Goal: Check status: Check status

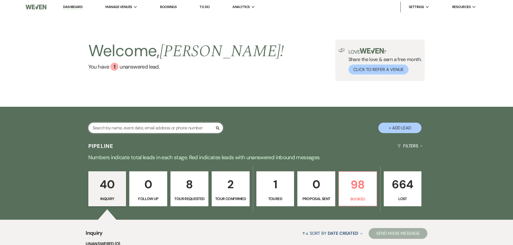
click at [159, 130] on input "text" at bounding box center [155, 128] width 135 height 11
type input "[PERSON_NAME]"
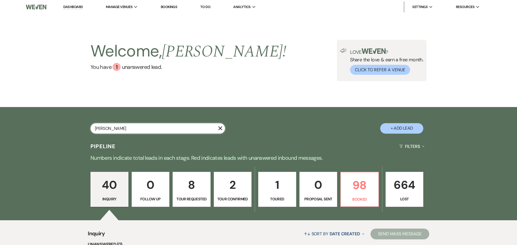
select select "8"
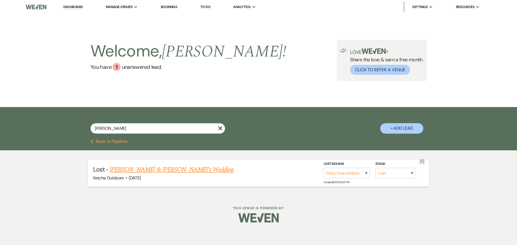
click at [187, 169] on link "[PERSON_NAME] & [PERSON_NAME]'s Wedding" at bounding box center [172, 170] width 124 height 10
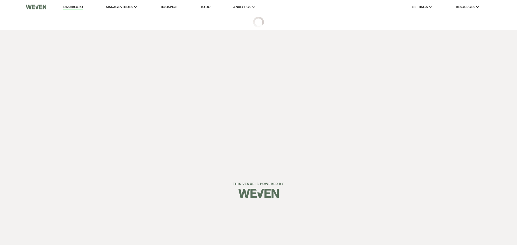
select select "8"
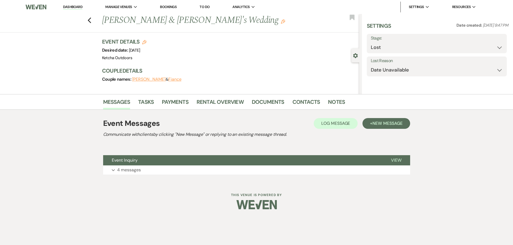
select select "5"
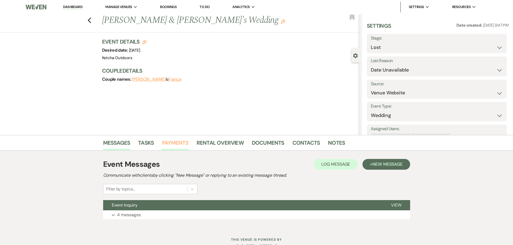
click at [176, 145] on link "Payments" at bounding box center [175, 145] width 27 height 12
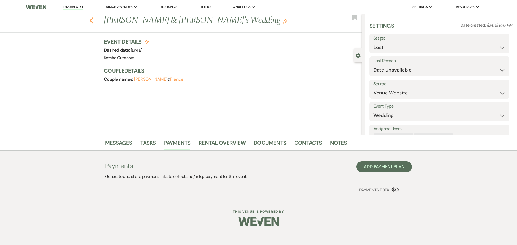
click at [92, 19] on use "button" at bounding box center [92, 21] width 4 height 6
select select "8"
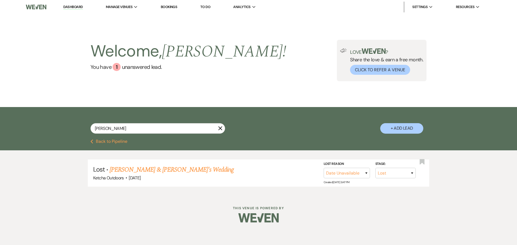
click at [220, 128] on use "button" at bounding box center [220, 129] width 4 height 4
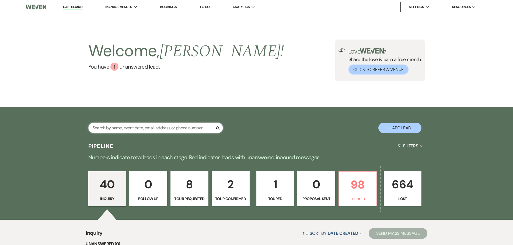
click at [204, 129] on input "text" at bounding box center [155, 128] width 135 height 11
type input "[PERSON_NAME]"
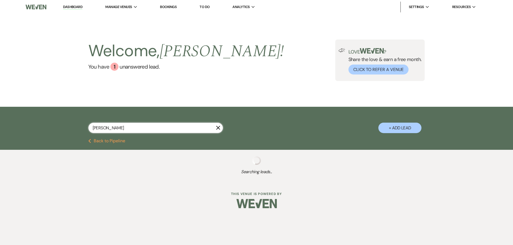
select select "8"
select select "5"
select select "8"
select select "5"
select select "8"
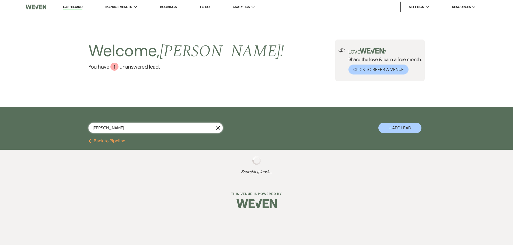
select select "5"
select select "8"
select select "6"
select select "8"
select select "5"
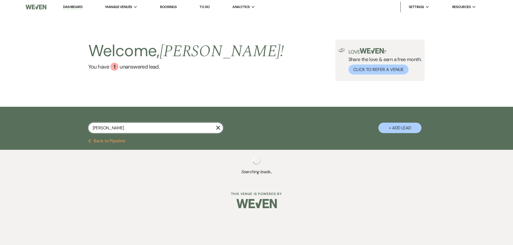
select select "8"
select select "5"
select select "8"
select select "5"
select select "8"
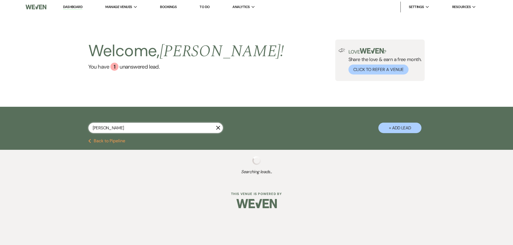
select select "5"
select select "8"
select select "5"
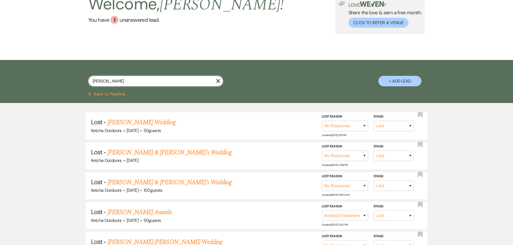
scroll to position [54, 0]
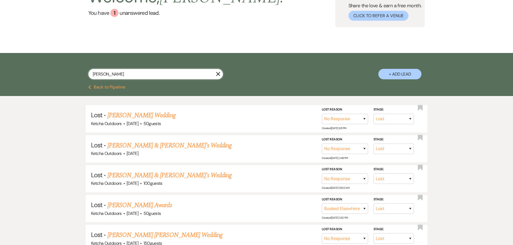
click at [148, 76] on input "[PERSON_NAME]" at bounding box center [155, 74] width 135 height 11
click at [217, 72] on icon "X" at bounding box center [218, 74] width 4 height 4
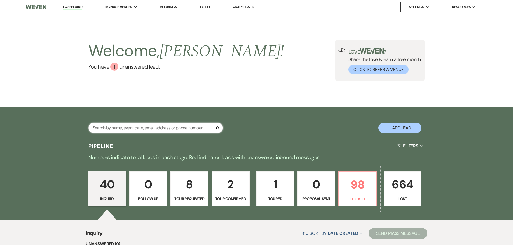
click at [152, 128] on input "text" at bounding box center [155, 128] width 135 height 11
type input "[PERSON_NAME]"
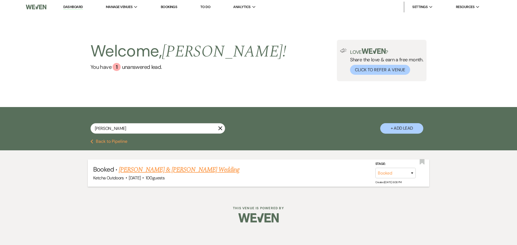
click at [184, 169] on link "[PERSON_NAME] & [PERSON_NAME] Wedding" at bounding box center [179, 170] width 121 height 10
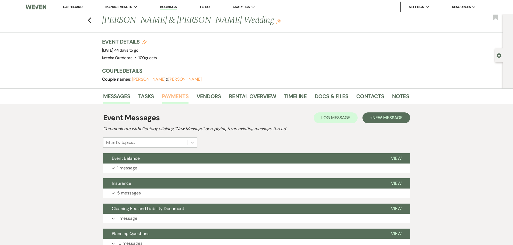
click at [175, 95] on link "Payments" at bounding box center [175, 98] width 27 height 12
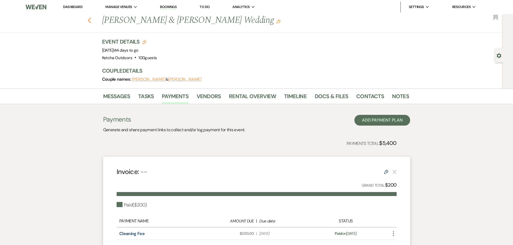
click at [91, 19] on use "button" at bounding box center [90, 21] width 4 height 6
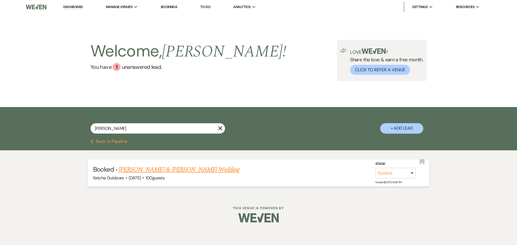
click at [183, 169] on link "[PERSON_NAME] & [PERSON_NAME] Wedding" at bounding box center [179, 170] width 121 height 10
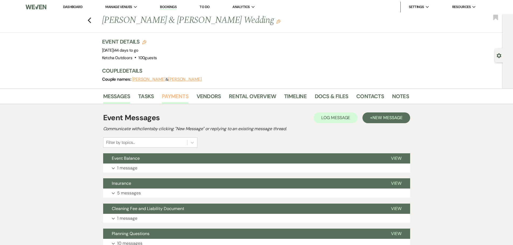
click at [183, 99] on link "Payments" at bounding box center [175, 98] width 27 height 12
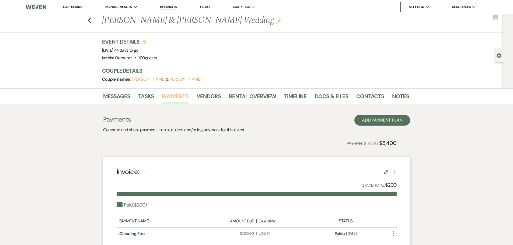
scroll to position [108, 0]
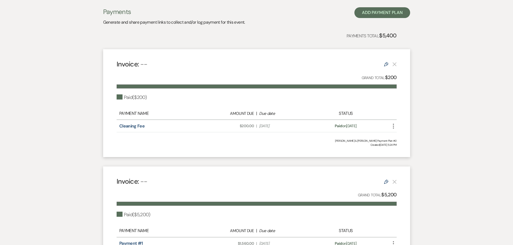
click at [394, 127] on icon "More" at bounding box center [393, 126] width 6 height 6
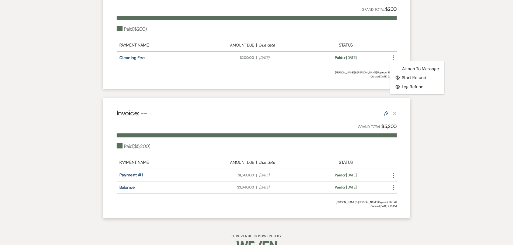
scroll to position [190, 0]
